Goal: Task Accomplishment & Management: Manage account settings

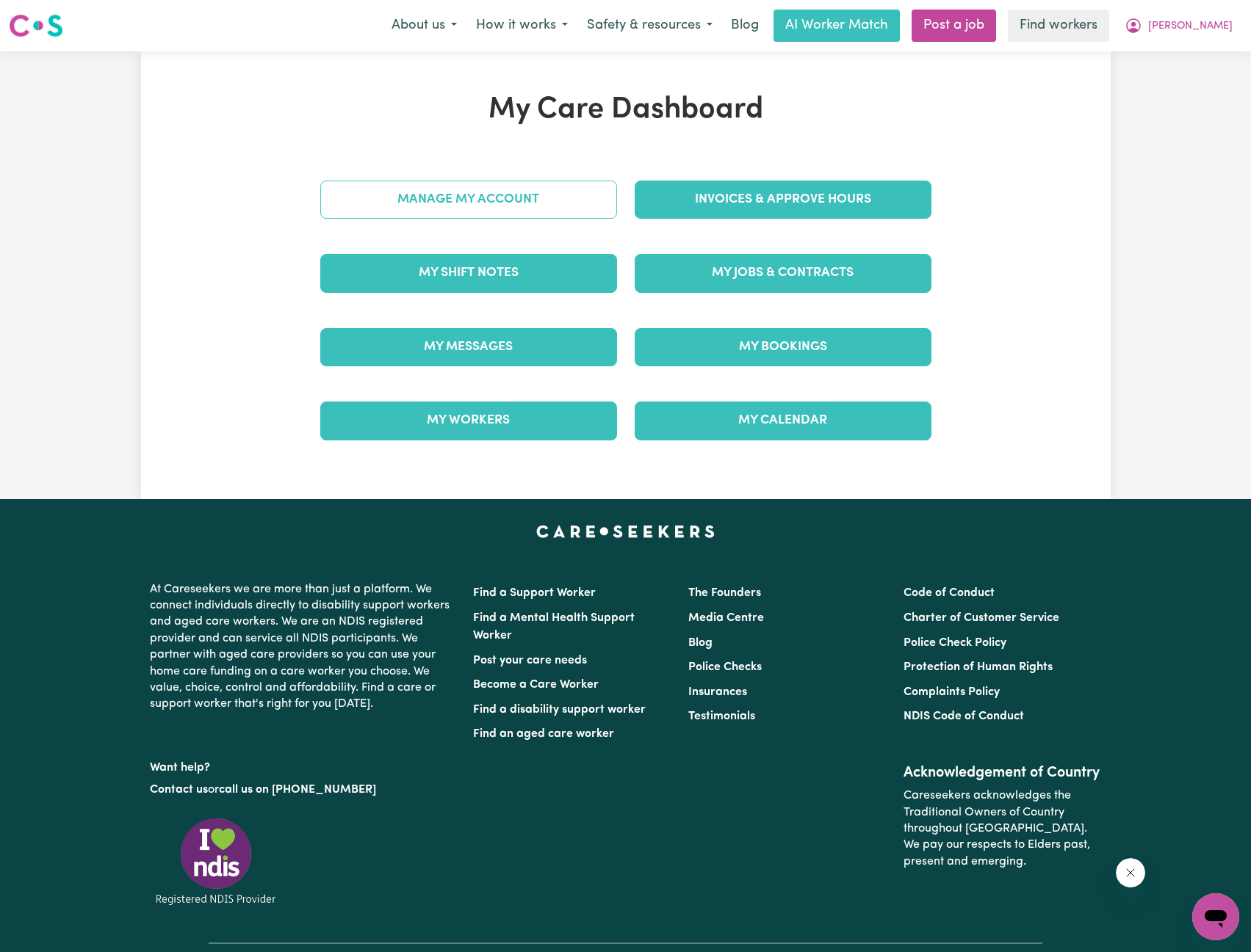
click at [520, 191] on link "Manage My Account" at bounding box center [468, 199] width 297 height 39
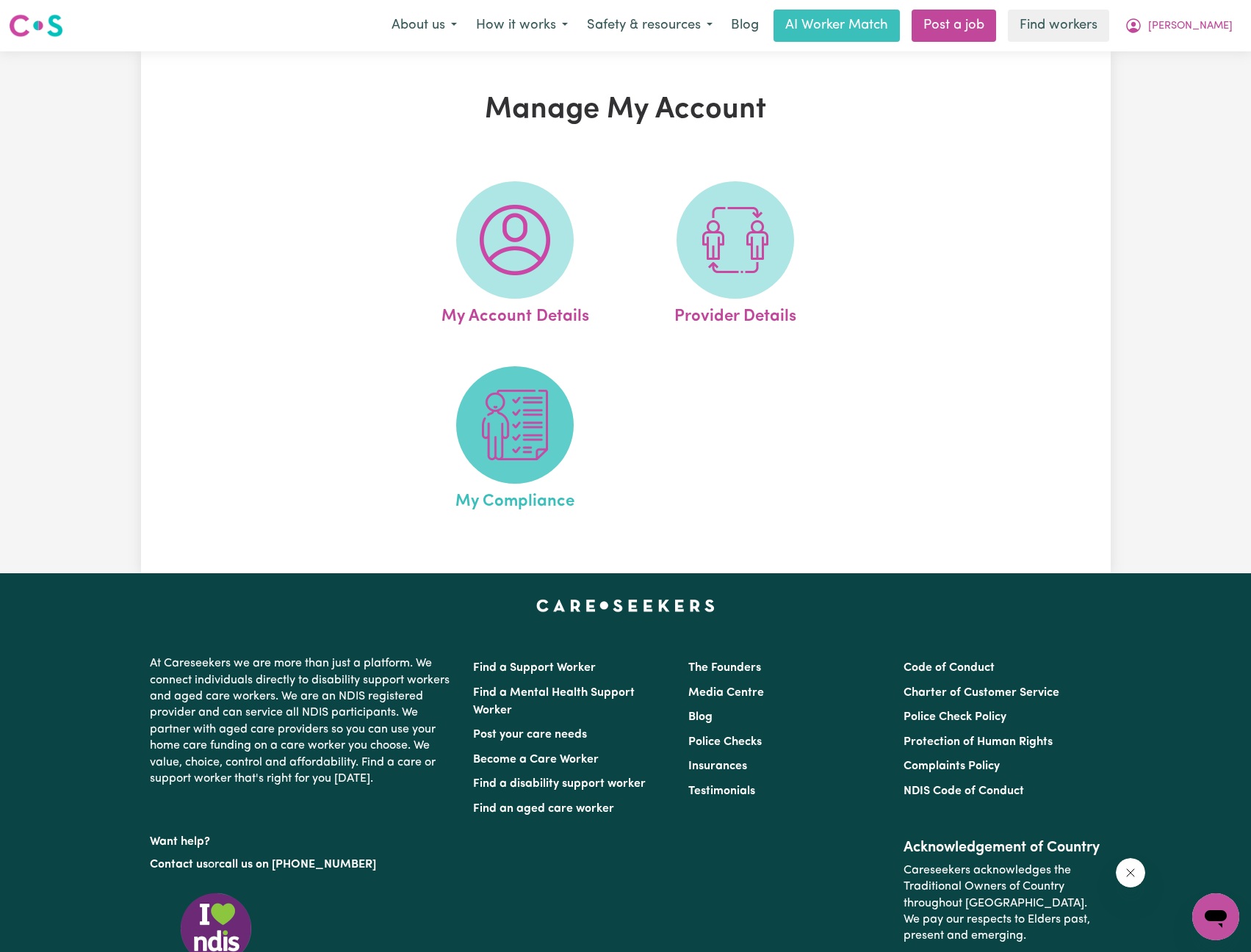
click at [508, 404] on img at bounding box center [515, 425] width 71 height 71
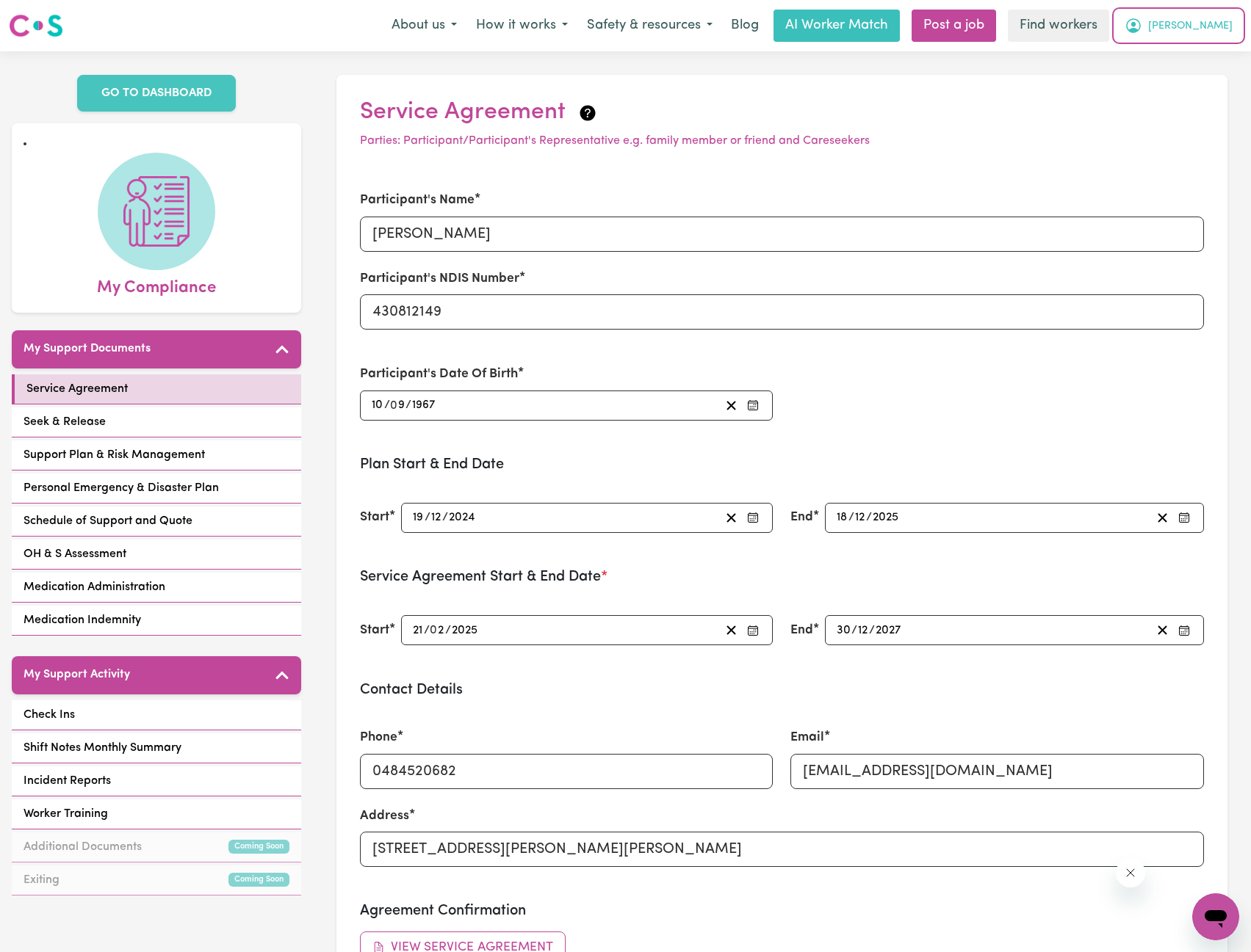
click at [1208, 28] on span "[PERSON_NAME]" at bounding box center [1190, 26] width 84 height 16
click at [1156, 84] on link "Logout" at bounding box center [1183, 84] width 116 height 28
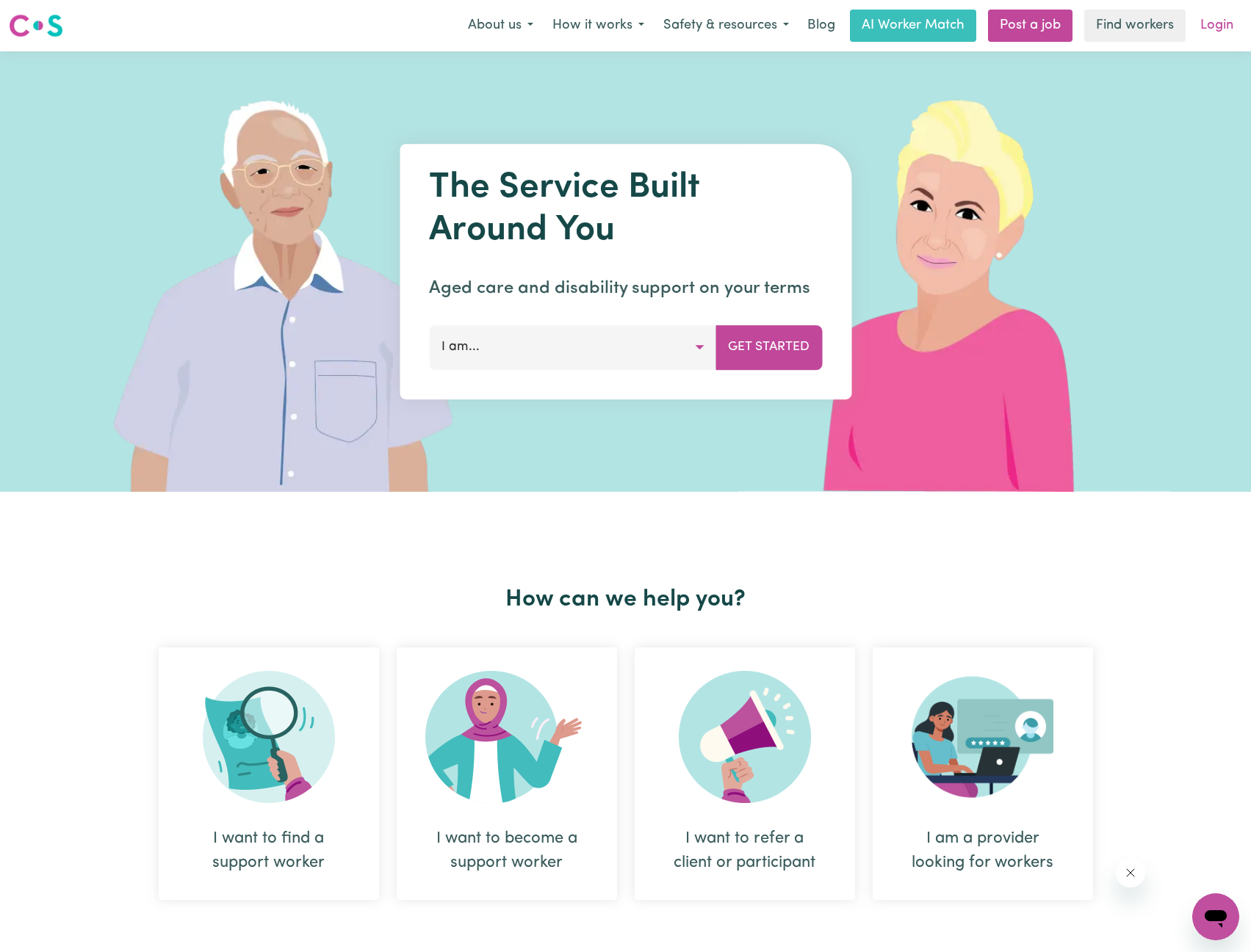
click at [1203, 27] on link "Login" at bounding box center [1217, 25] width 51 height 32
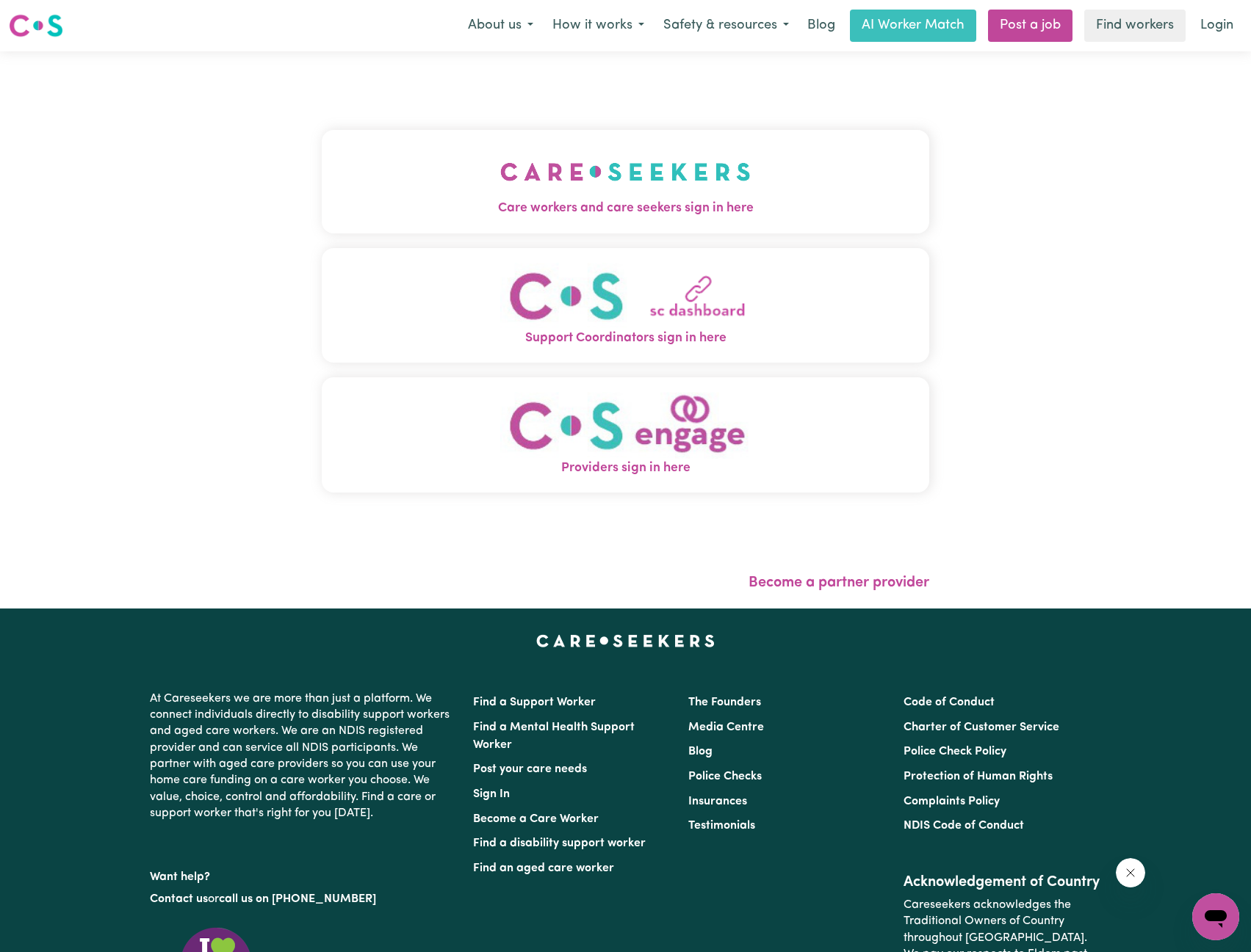
click at [580, 125] on div "Care workers and care seekers sign in here Support Coordinators sign in here Pr…" at bounding box center [625, 319] width 608 height 476
click at [600, 183] on img "Care workers and care seekers sign in here" at bounding box center [625, 171] width 250 height 54
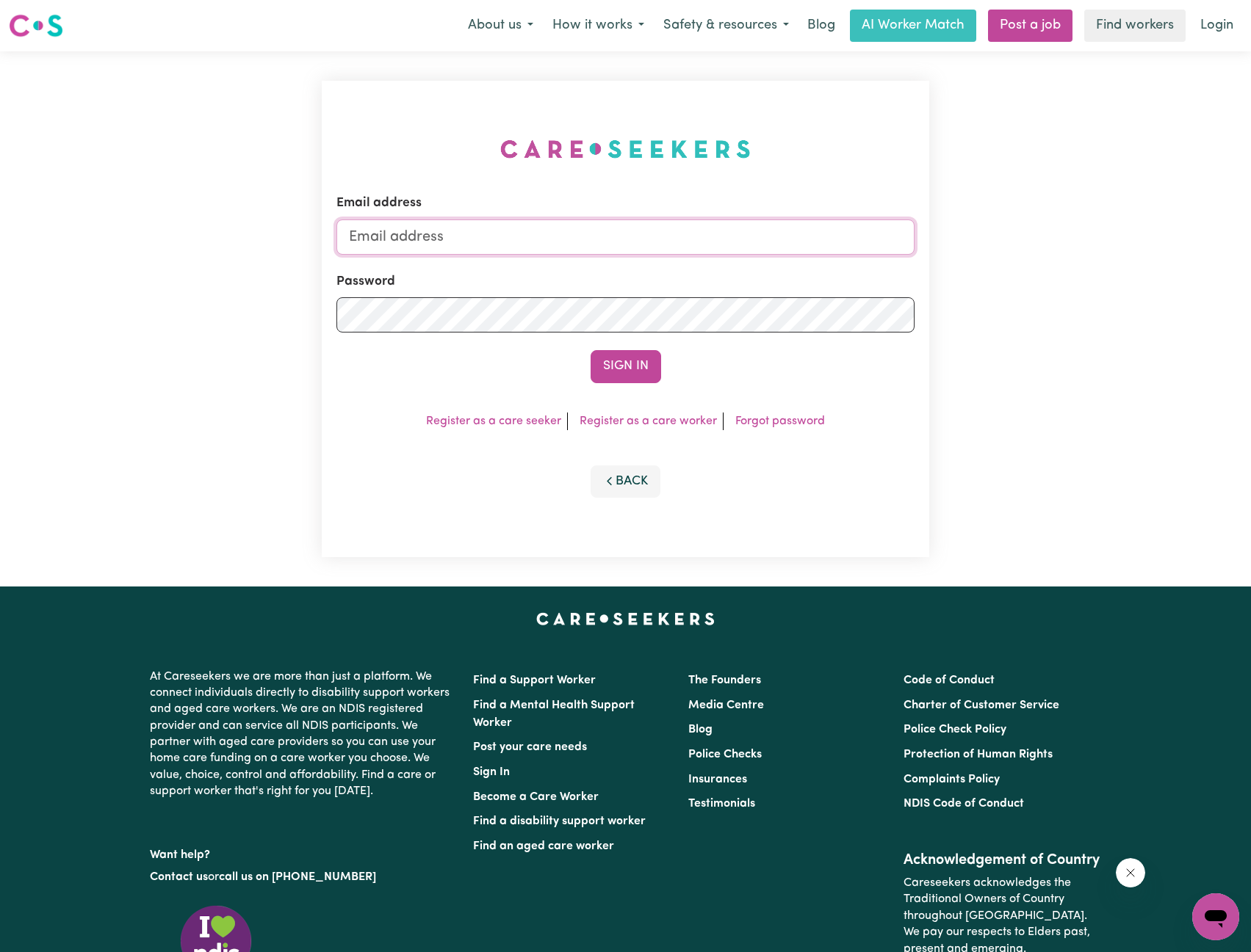
click at [644, 239] on input "Email address" at bounding box center [626, 237] width 579 height 35
drag, startPoint x: 425, startPoint y: 243, endPoint x: 671, endPoint y: 285, distance: 249.6
click at [689, 278] on form "Email address [EMAIL_ADDRESS][PERSON_NAME][DOMAIN_NAME] Password Sign In" at bounding box center [626, 288] width 579 height 189
type input "[EMAIL_ADDRESS][DOMAIN_NAME]"
click at [637, 371] on button "Sign In" at bounding box center [626, 366] width 71 height 32
